Goal: Information Seeking & Learning: Find specific fact

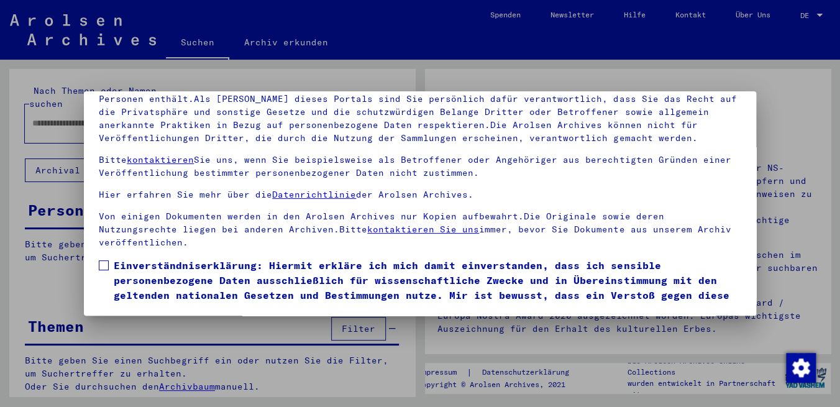
scroll to position [46, 0]
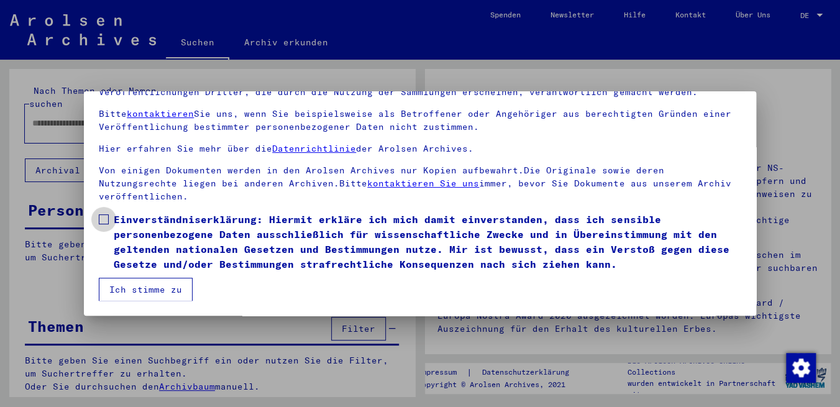
click at [105, 215] on span at bounding box center [104, 219] width 10 height 10
click at [145, 295] on button "Ich stimme zu" at bounding box center [146, 290] width 94 height 24
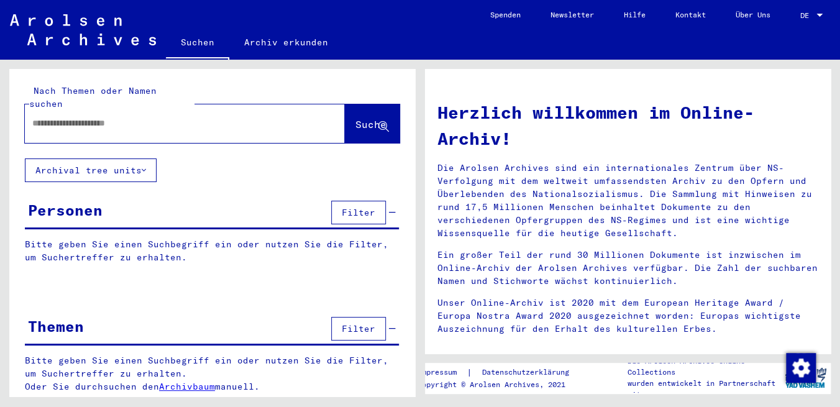
click at [131, 117] on input "text" at bounding box center [169, 123] width 275 height 13
type input "**********"
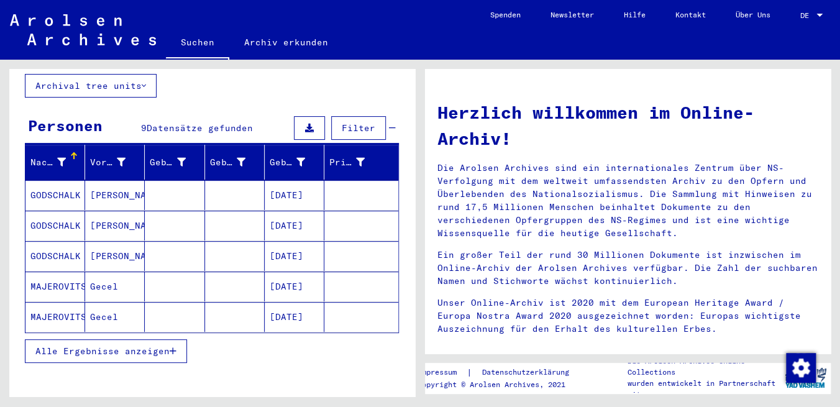
scroll to position [103, 0]
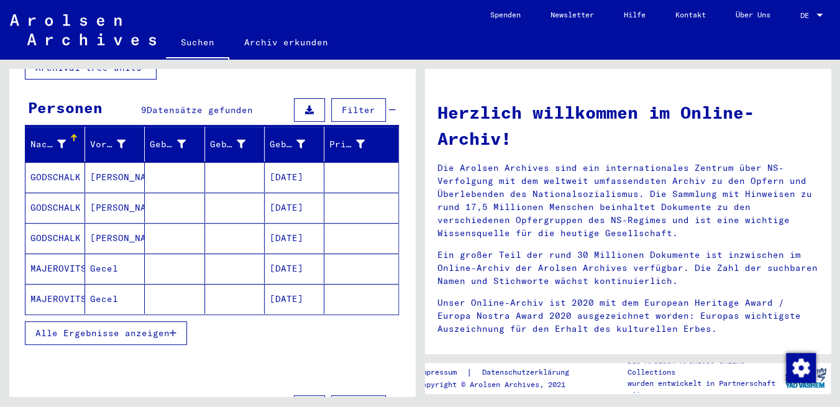
click at [93, 328] on span "Alle Ergebnisse anzeigen" at bounding box center [102, 333] width 134 height 11
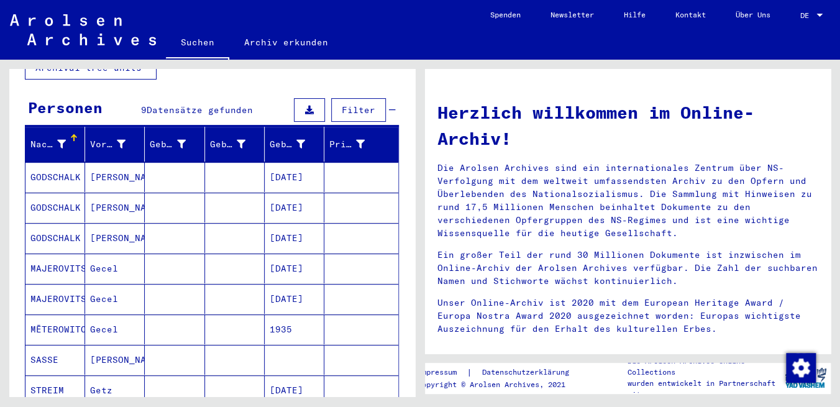
click at [104, 165] on mat-cell "[PERSON_NAME]" at bounding box center [115, 177] width 60 height 30
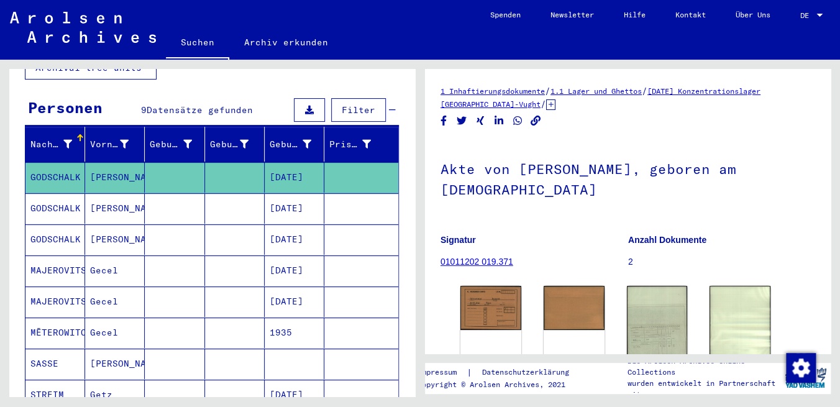
click at [289, 193] on mat-cell "[DATE]" at bounding box center [295, 208] width 60 height 30
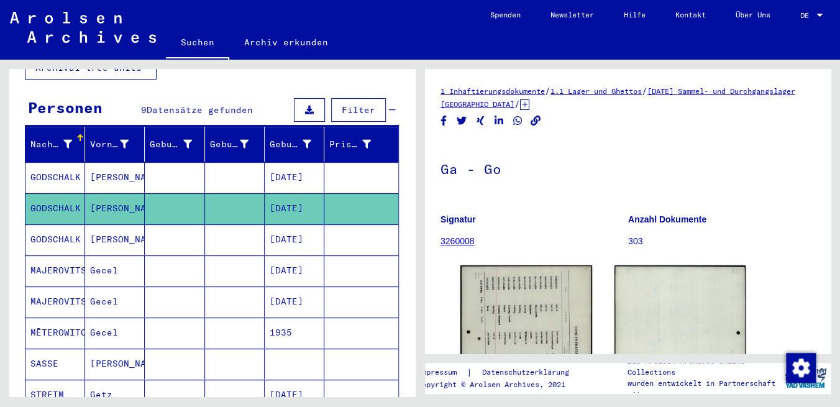
click at [287, 224] on mat-cell "[DATE]" at bounding box center [295, 239] width 60 height 30
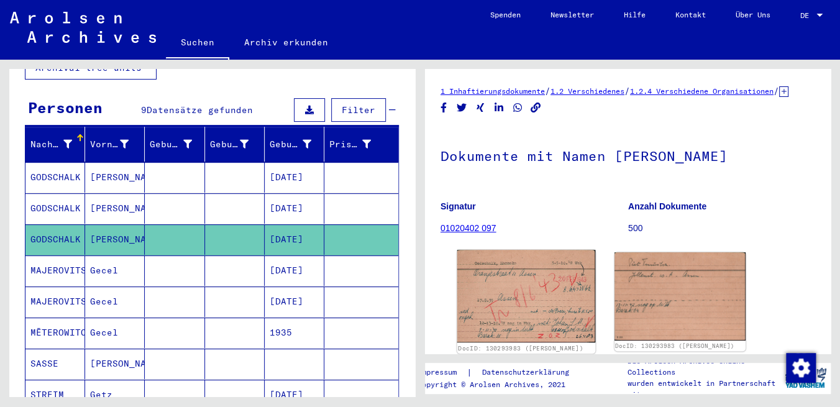
click at [545, 310] on img at bounding box center [527, 296] width 138 height 93
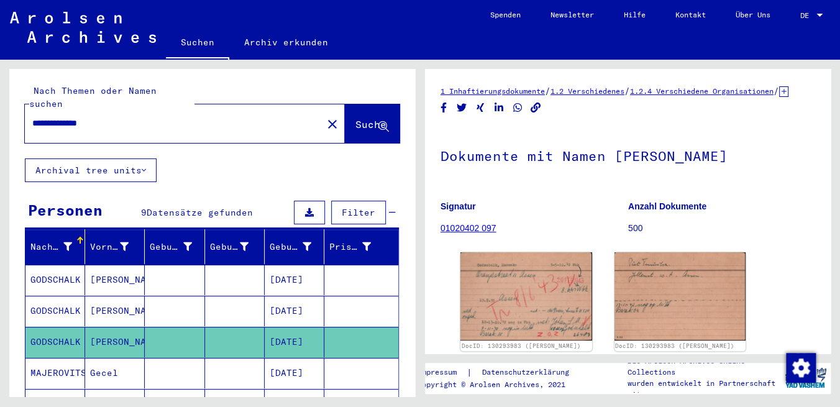
click at [181, 121] on div "**********" at bounding box center [170, 123] width 290 height 28
click at [141, 117] on input "**********" at bounding box center [173, 123] width 283 height 13
type input "**********"
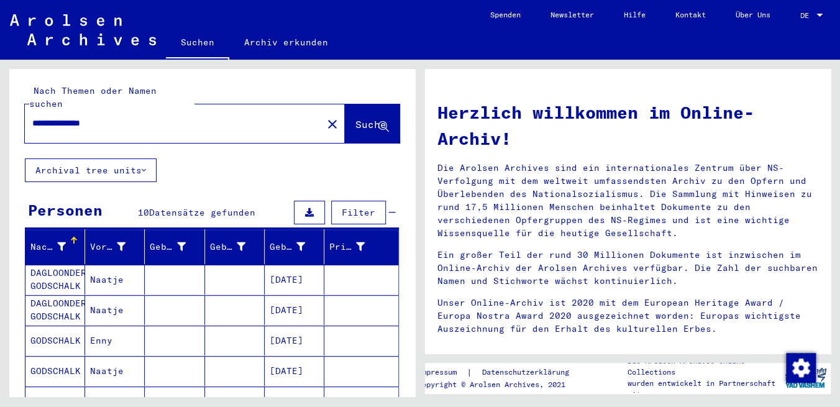
scroll to position [127, 0]
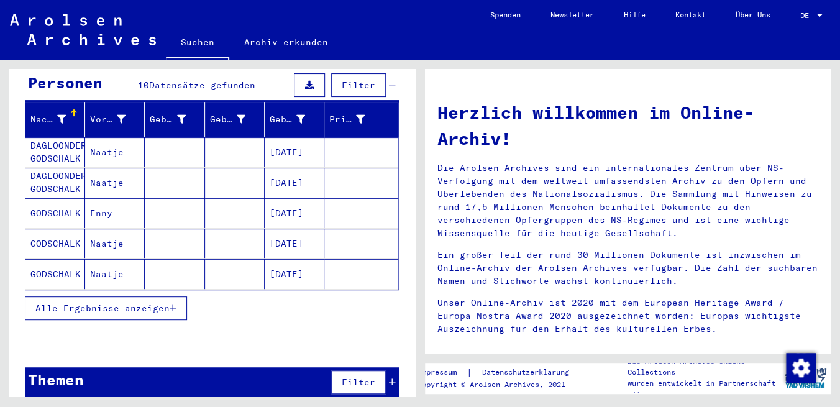
click at [153, 303] on span "Alle Ergebnisse anzeigen" at bounding box center [102, 308] width 134 height 11
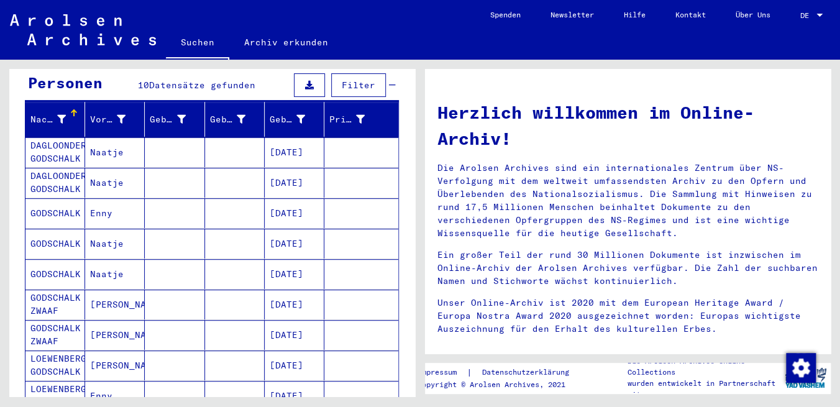
click at [298, 199] on mat-cell "[DATE]" at bounding box center [295, 213] width 60 height 30
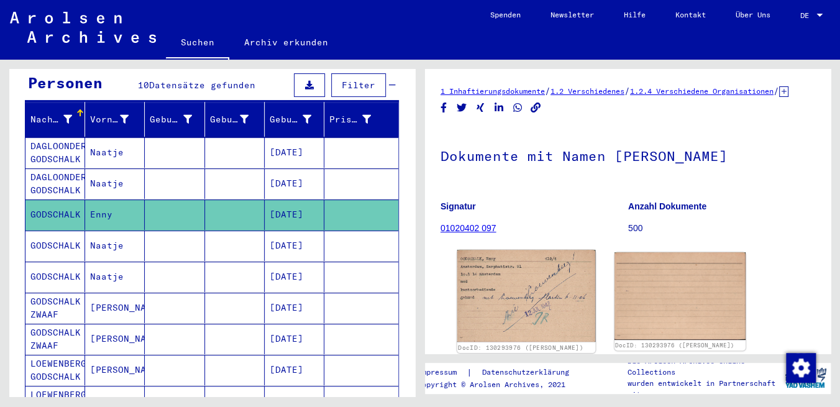
click at [511, 291] on img at bounding box center [527, 296] width 138 height 92
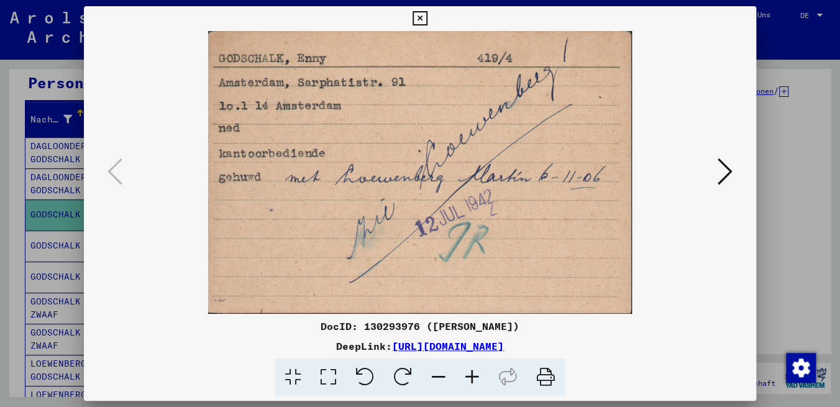
click at [717, 173] on button at bounding box center [725, 172] width 22 height 35
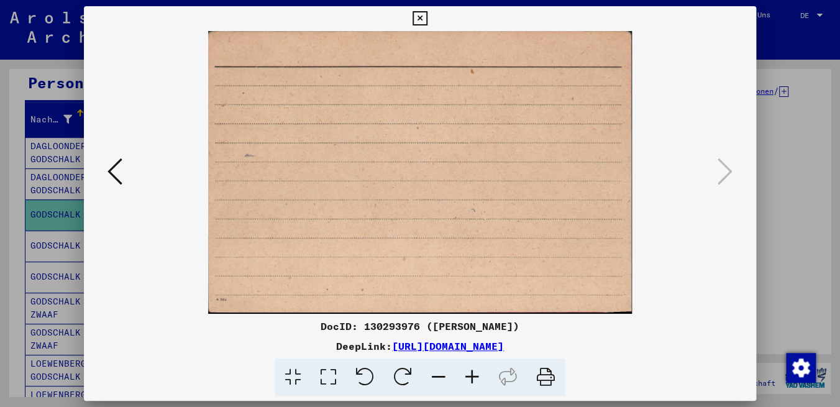
click at [427, 14] on icon at bounding box center [420, 18] width 14 height 15
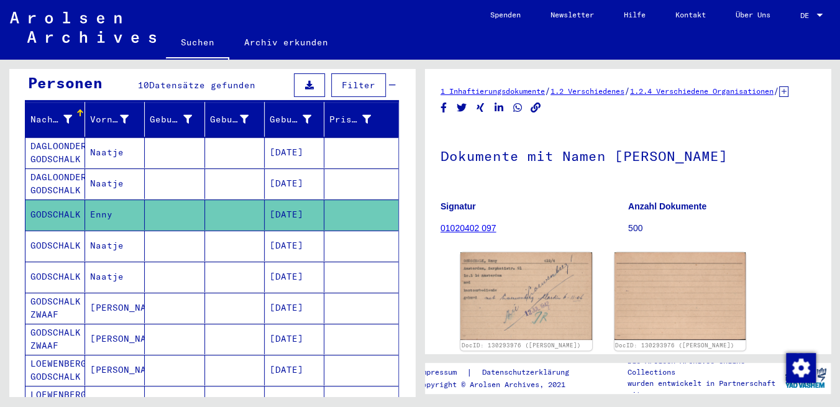
click at [281, 293] on mat-cell "[DATE]" at bounding box center [295, 308] width 60 height 30
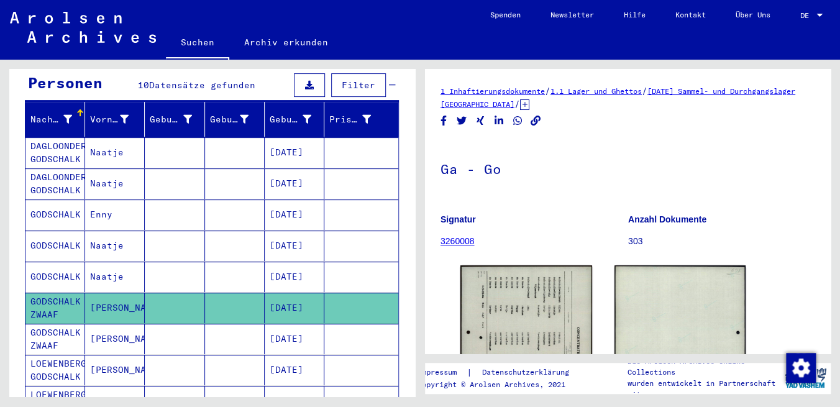
click at [287, 324] on mat-cell "[DATE]" at bounding box center [295, 339] width 60 height 30
